Goal: Transaction & Acquisition: Subscribe to service/newsletter

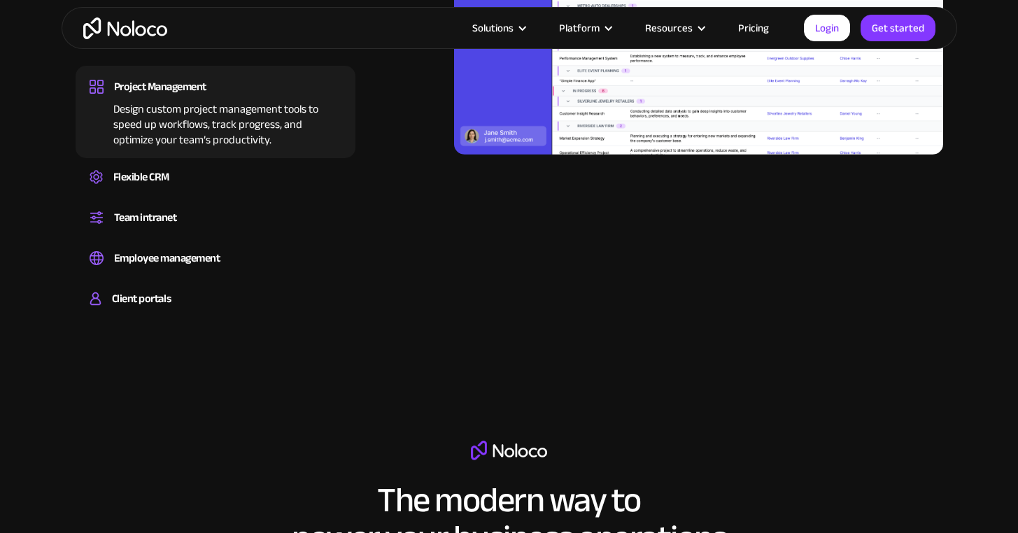
scroll to position [1519, 0]
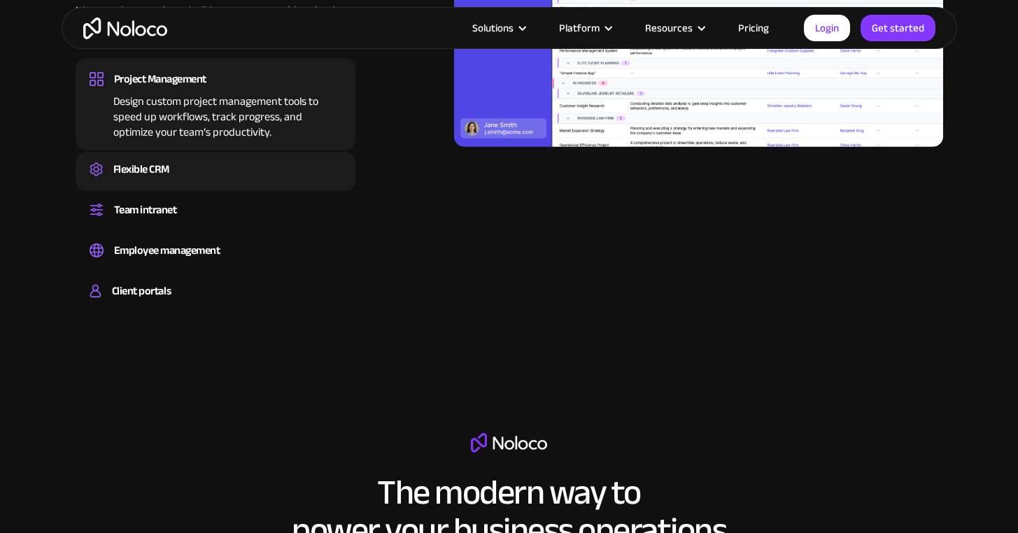
click at [208, 175] on div "Flexible CRM" at bounding box center [216, 169] width 252 height 21
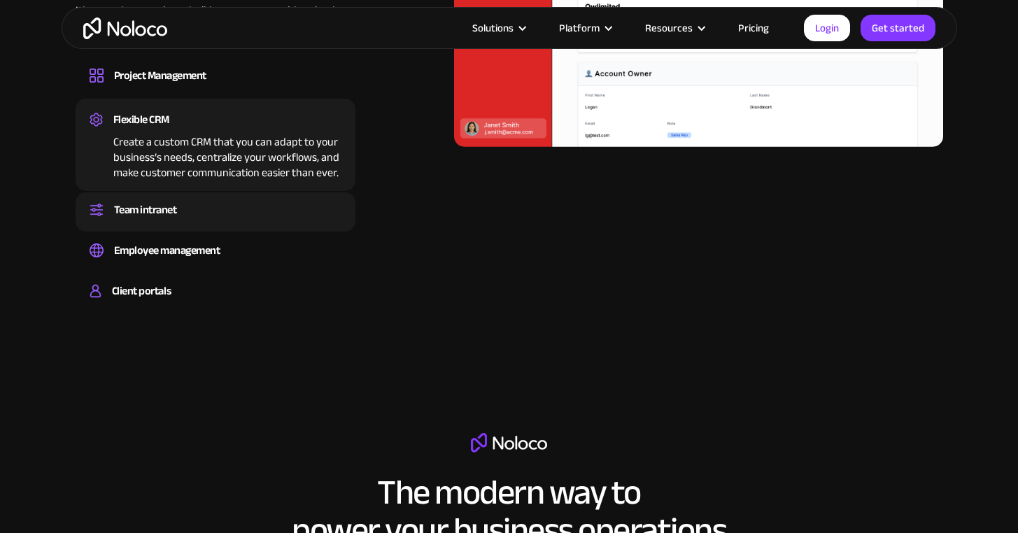
click at [198, 211] on div "Team intranet" at bounding box center [216, 209] width 252 height 21
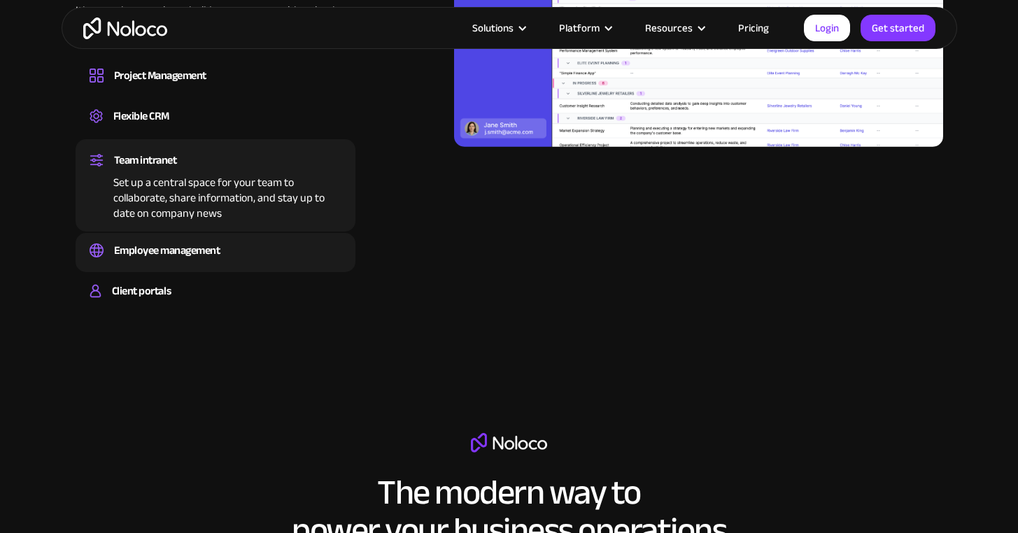
click at [192, 248] on div "Employee management" at bounding box center [167, 250] width 106 height 21
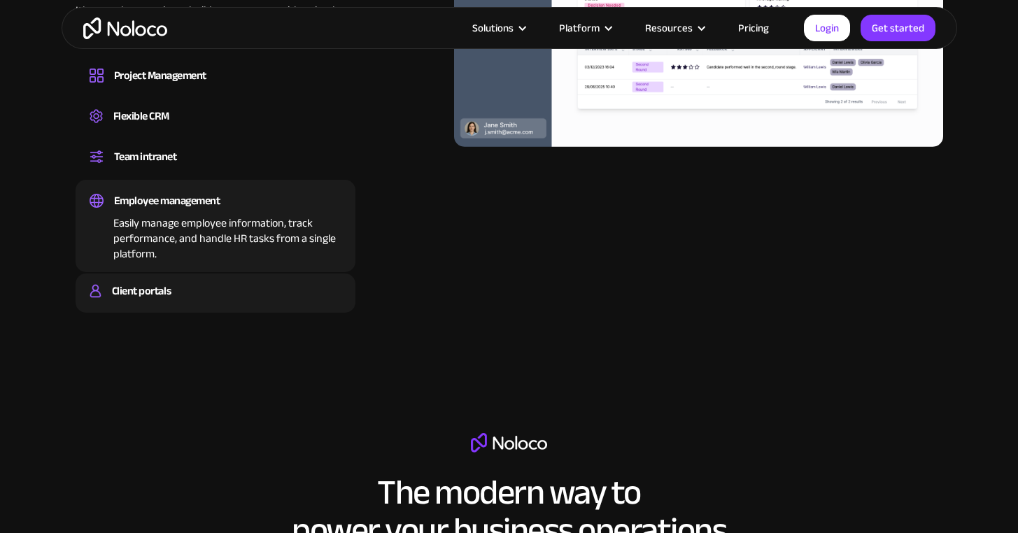
click at [192, 300] on div "Client portals" at bounding box center [216, 290] width 252 height 21
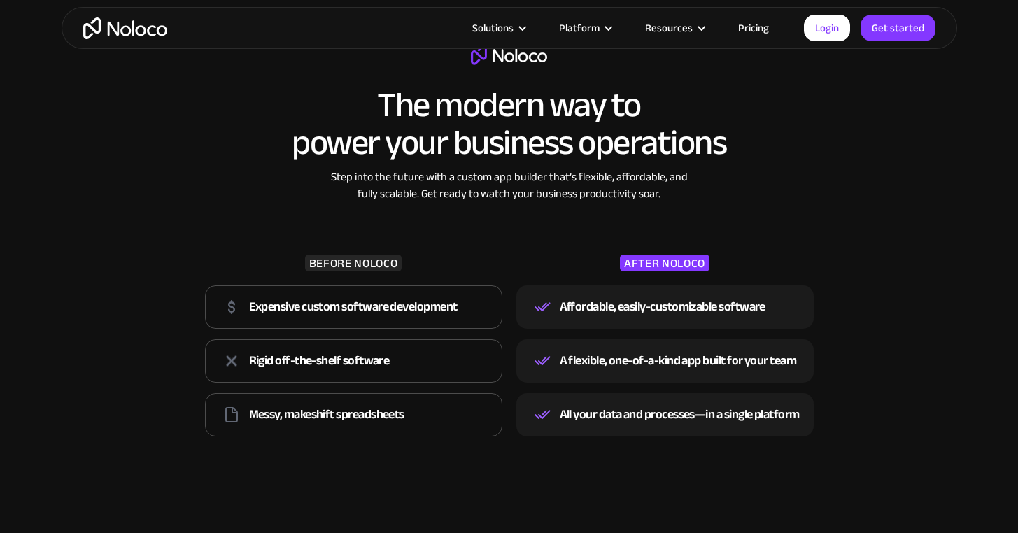
scroll to position [1891, 0]
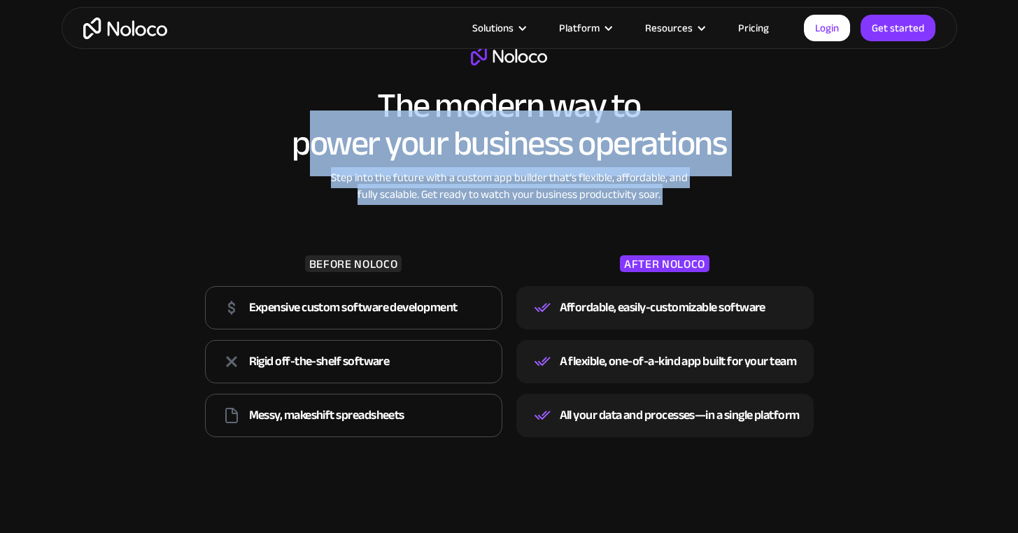
drag, startPoint x: 299, startPoint y: 173, endPoint x: 292, endPoint y: 228, distance: 55.1
click at [292, 228] on div "The modern way to power your business operations Step into the future with a cu…" at bounding box center [509, 244] width 623 height 397
click at [292, 228] on div "BEFORE NOLOCO Expensive custom software development Rigid off-the-shelf softwar…" at bounding box center [509, 323] width 623 height 240
drag, startPoint x: 312, startPoint y: 228, endPoint x: 312, endPoint y: 164, distance: 63.7
click at [312, 164] on div "The modern way to power your business operations Step into the future with a cu…" at bounding box center [509, 244] width 623 height 397
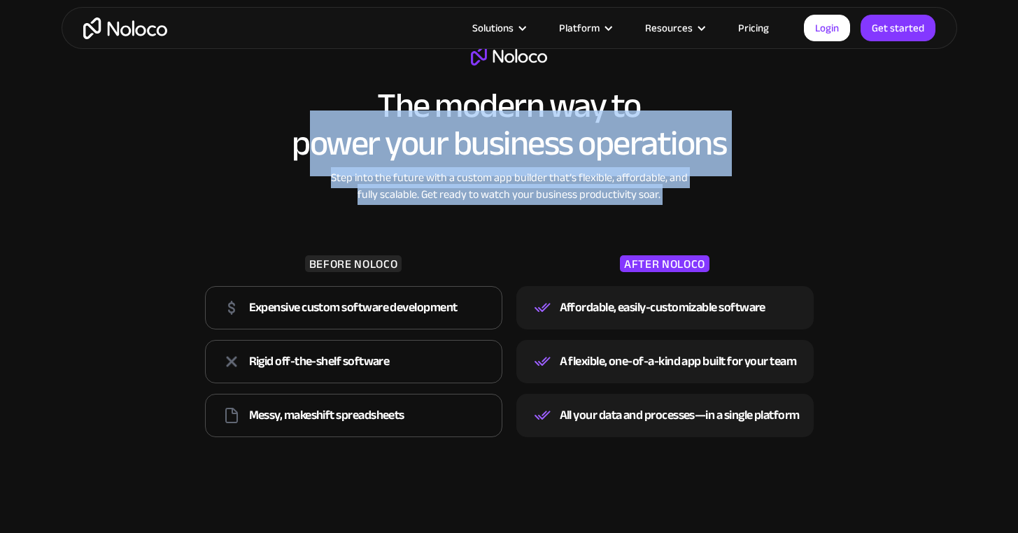
click at [312, 162] on h2 "The modern way to power your business operations" at bounding box center [509, 125] width 434 height 76
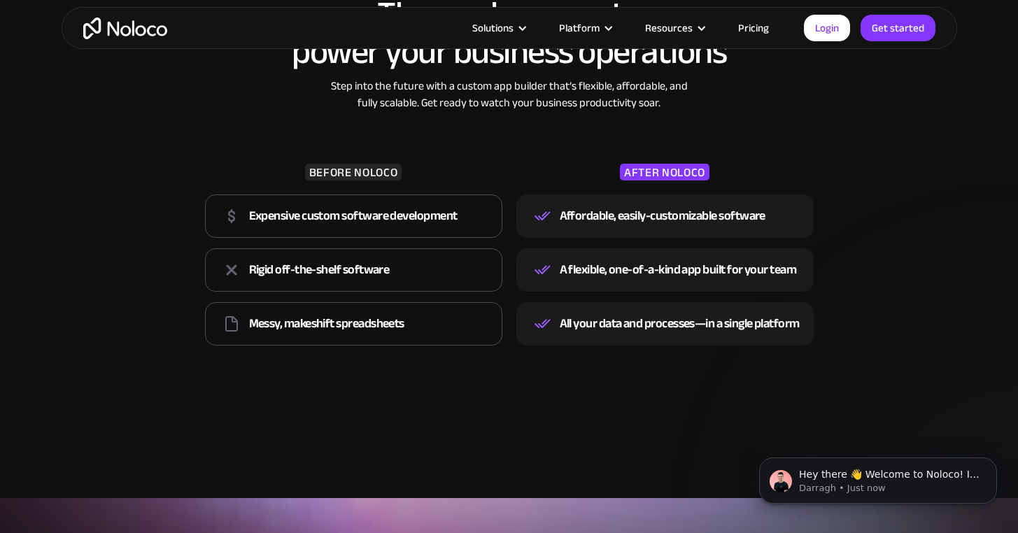
scroll to position [1984, 0]
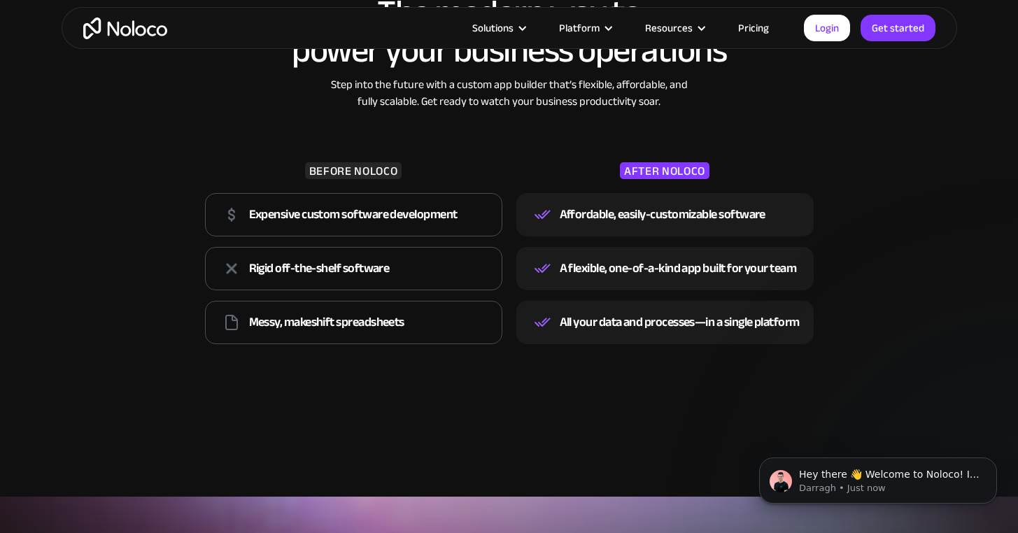
click at [762, 24] on link "Pricing" at bounding box center [753, 28] width 66 height 18
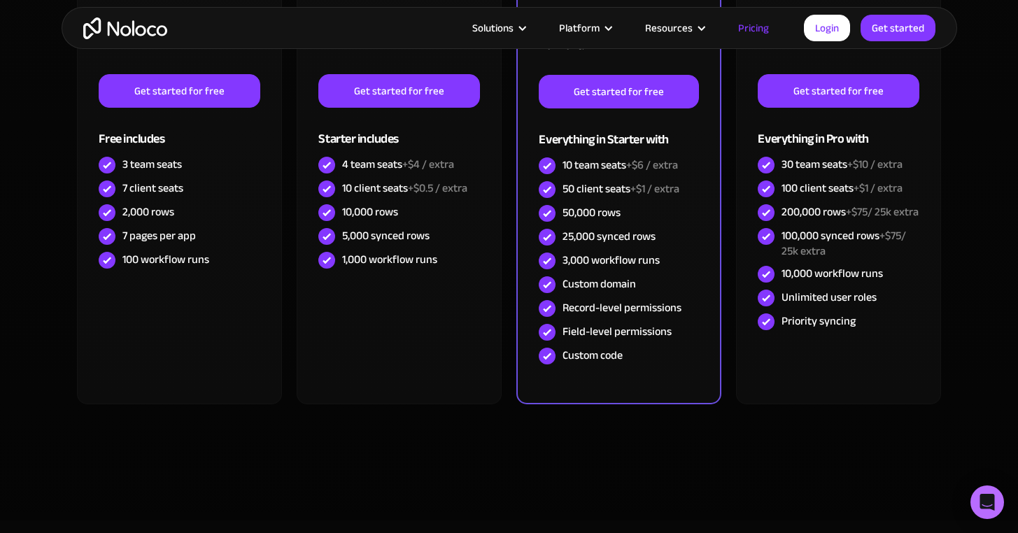
scroll to position [553, 0]
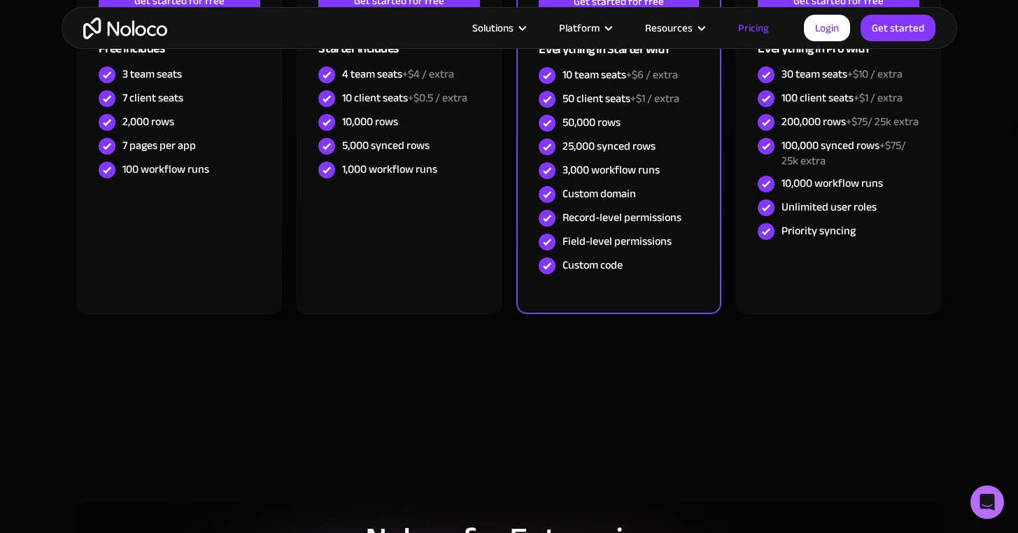
click at [31, 262] on section "Monthly Yearly SAVE 20% Monthly Yearly SAVE 20% FREE Free Learn to create your …" at bounding box center [509, 95] width 1018 height 670
